Goal: Obtain resource: Download file/media

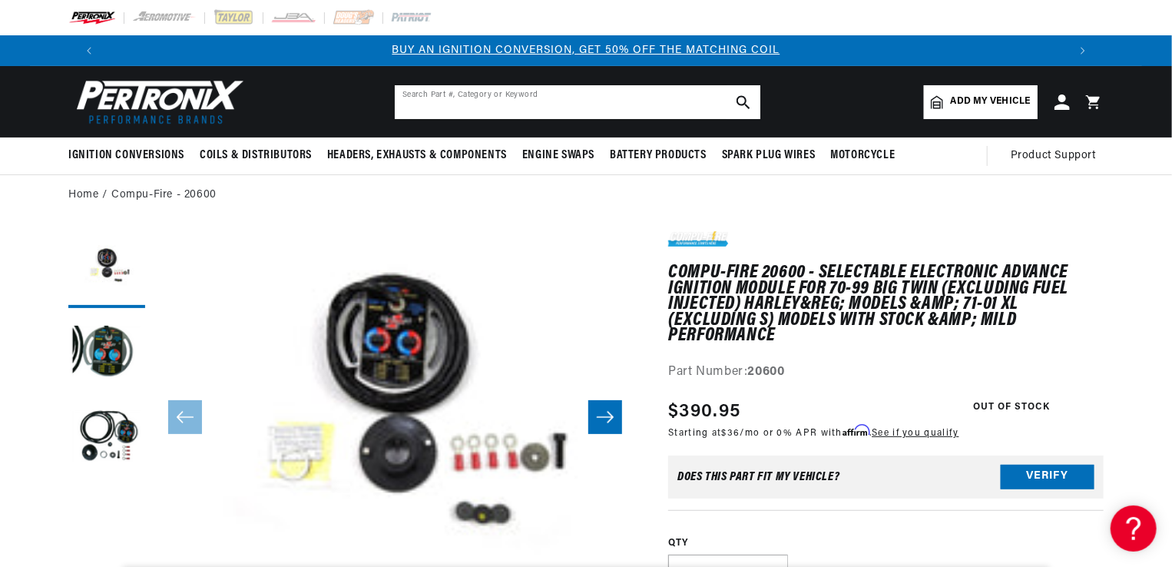
click at [622, 109] on input "text" at bounding box center [578, 102] width 366 height 34
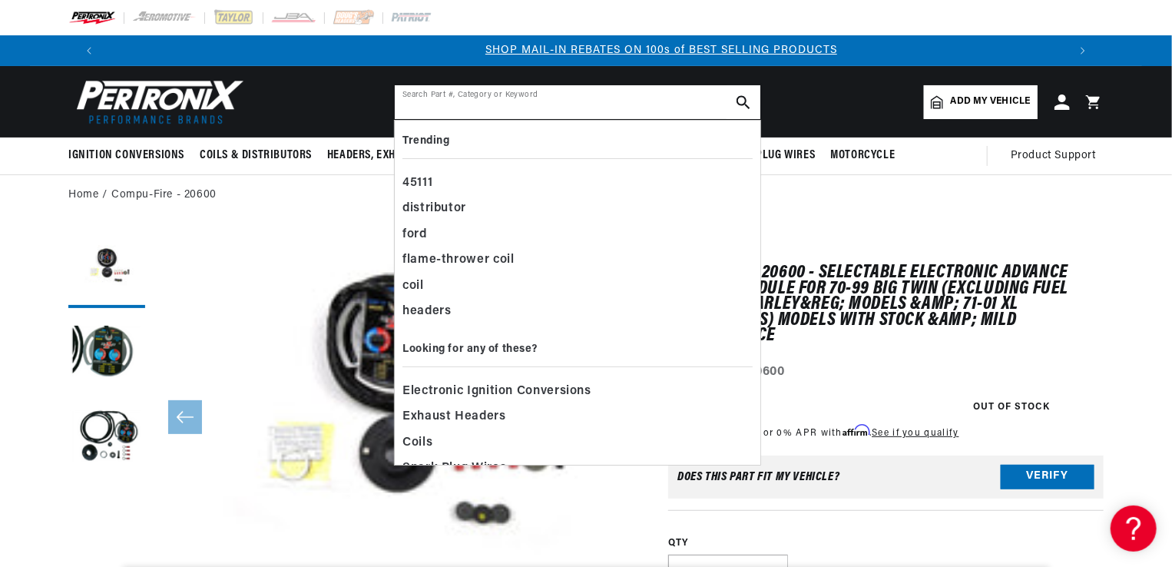
scroll to position [0, 959]
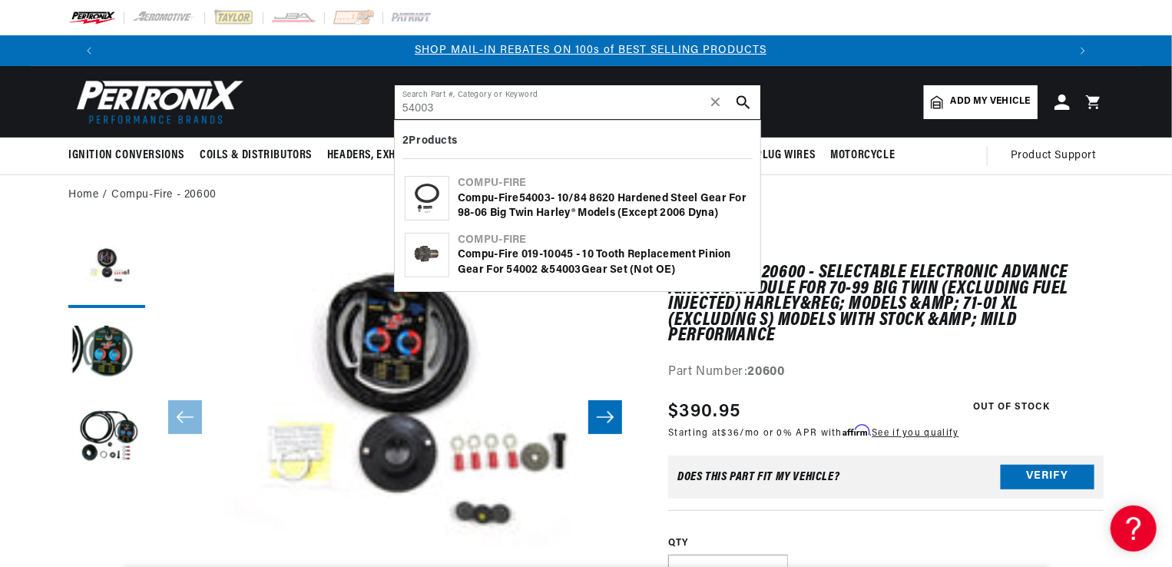
type input "54003"
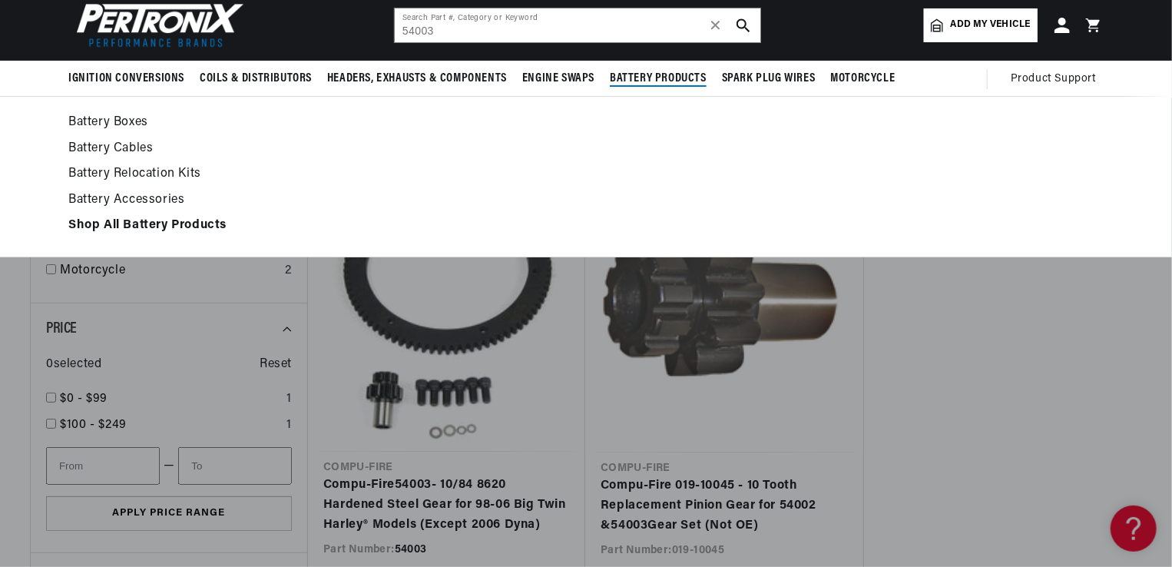
scroll to position [307, 0]
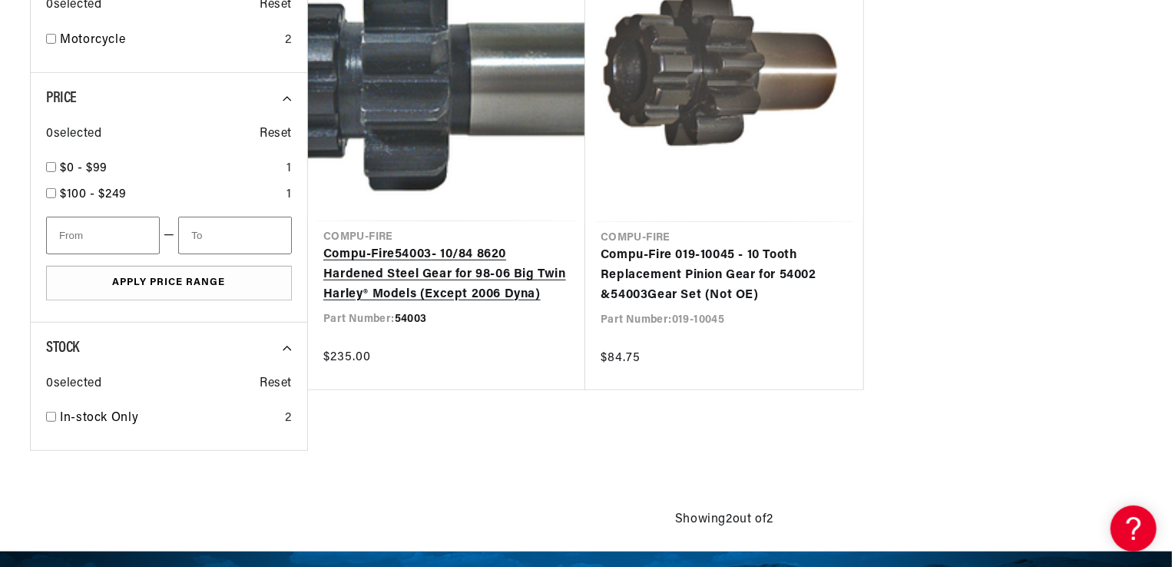
click at [465, 277] on link "Compu-Fire 54003 - 10/84 8620 Hardened Steel Gear for 98-06 Big Twin Harley® Mo…" at bounding box center [446, 274] width 247 height 59
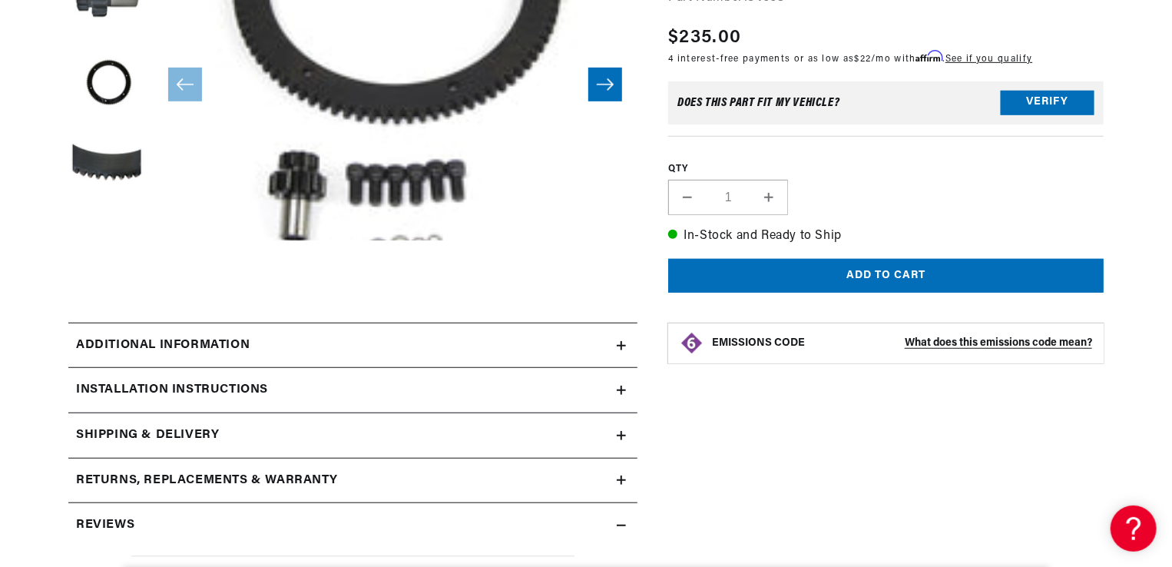
scroll to position [384, 0]
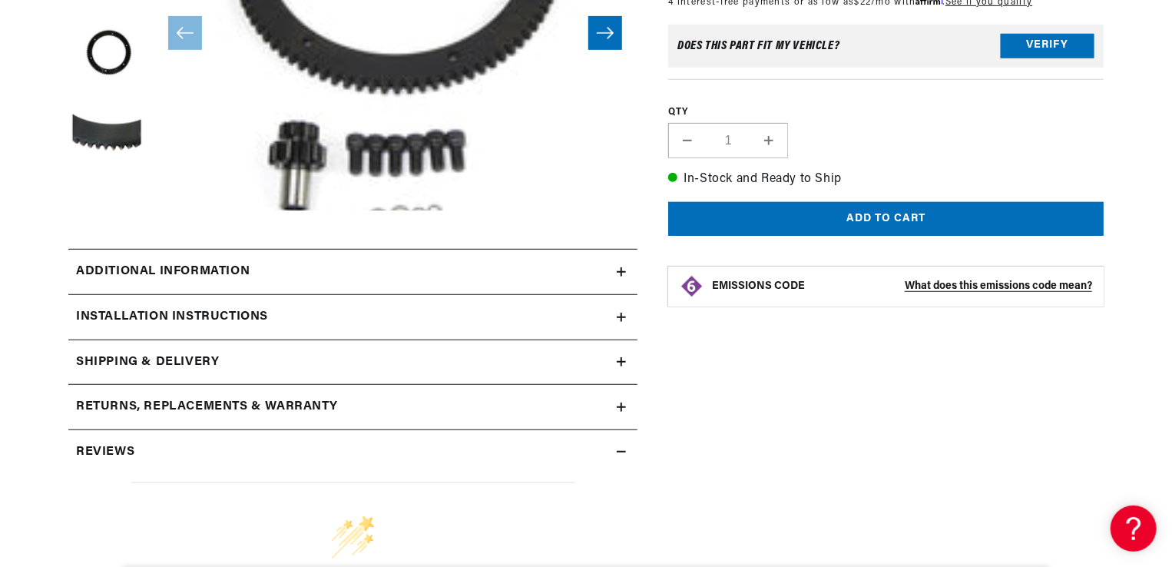
click at [624, 310] on summary "Installation instructions" at bounding box center [352, 317] width 569 height 45
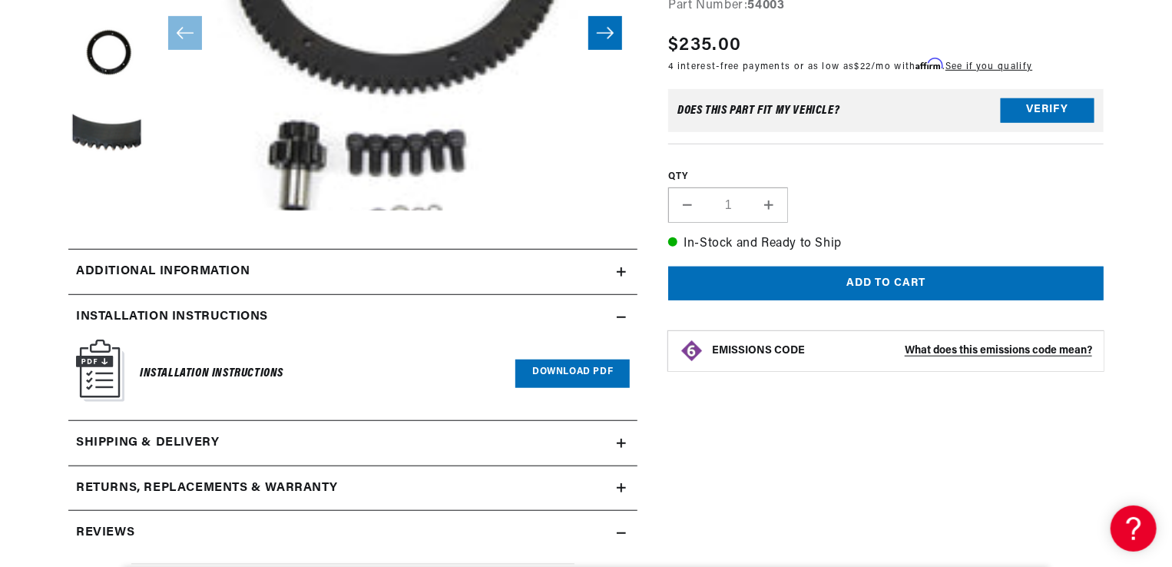
scroll to position [0, 959]
click at [553, 373] on link "Download PDF" at bounding box center [572, 374] width 114 height 28
